Goal: Check status: Check status

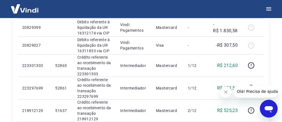
scroll to position [192, 0]
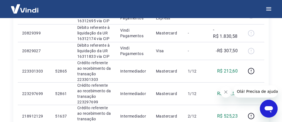
click at [22, 8] on img at bounding box center [25, 8] width 36 height 17
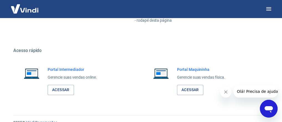
scroll to position [326, 0]
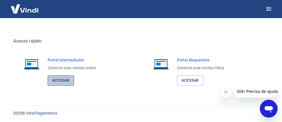
click at [60, 79] on link "Acessar" at bounding box center [61, 80] width 26 height 10
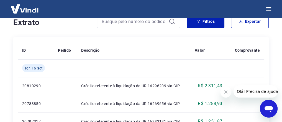
scroll to position [126, 0]
